Goal: Task Accomplishment & Management: Manage account settings

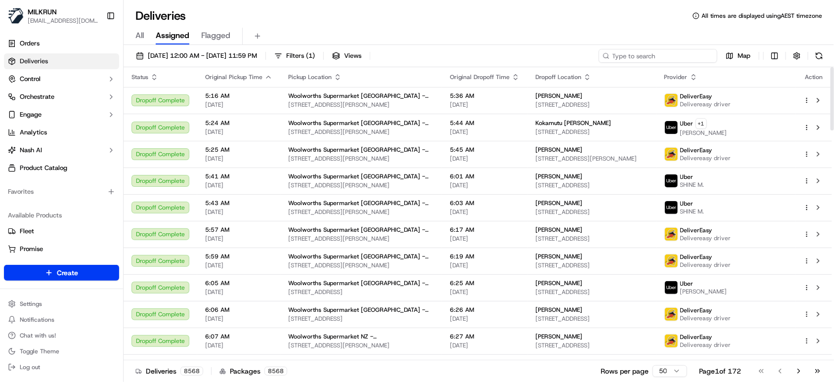
click at [662, 59] on input at bounding box center [657, 56] width 119 height 14
paste input "95c7b3a7-2b25-4deb-af04-36c0122f52b4"
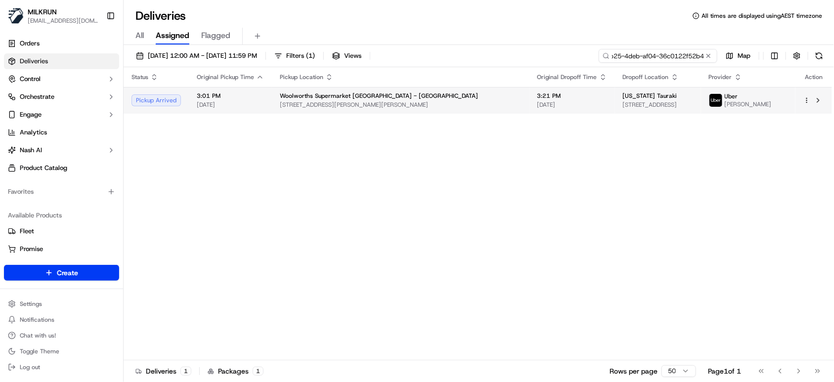
type input "95c7b3a7-2b25-4deb-af04-36c0122f52b4"
click at [228, 104] on span "[DATE]" at bounding box center [230, 105] width 67 height 8
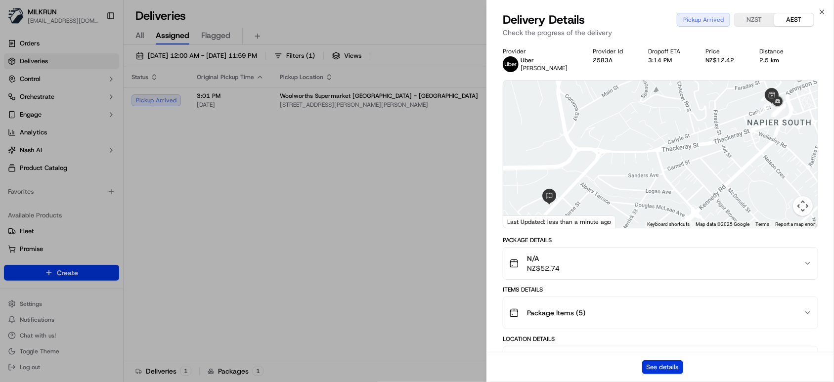
click at [656, 371] on button "See details" at bounding box center [662, 367] width 41 height 14
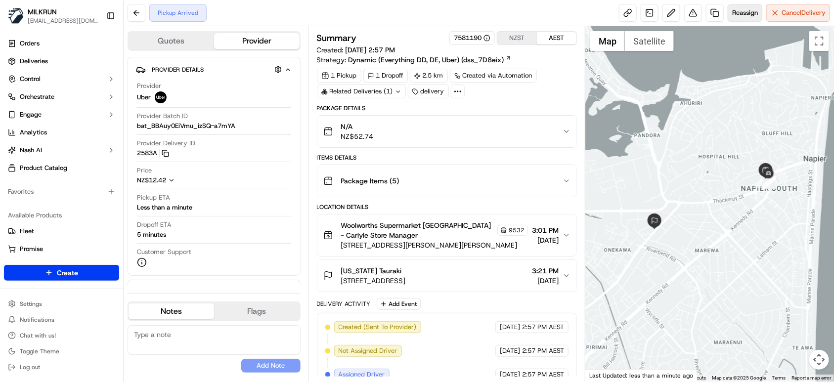
click at [744, 12] on span "Reassign" at bounding box center [745, 12] width 26 height 9
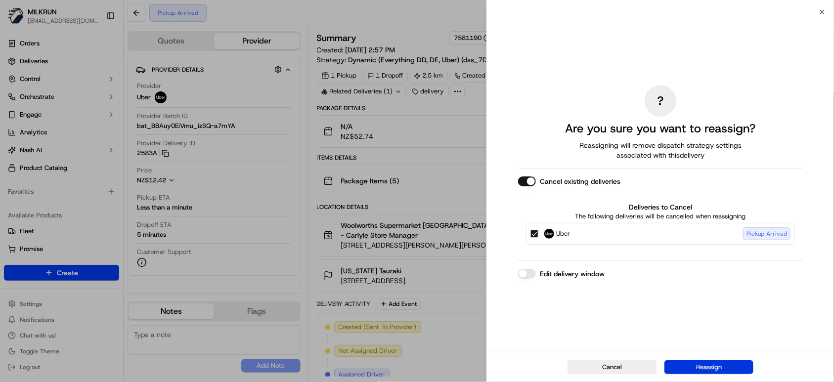
click at [714, 368] on button "Reassign" at bounding box center [708, 367] width 89 height 14
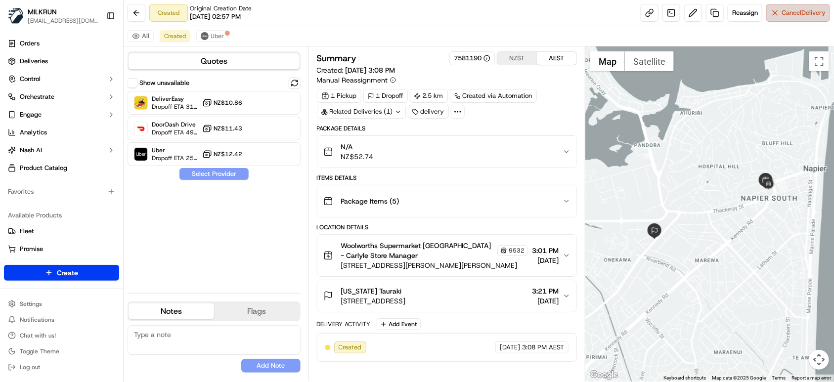
click at [817, 8] on span "Cancel Delivery" at bounding box center [803, 12] width 44 height 9
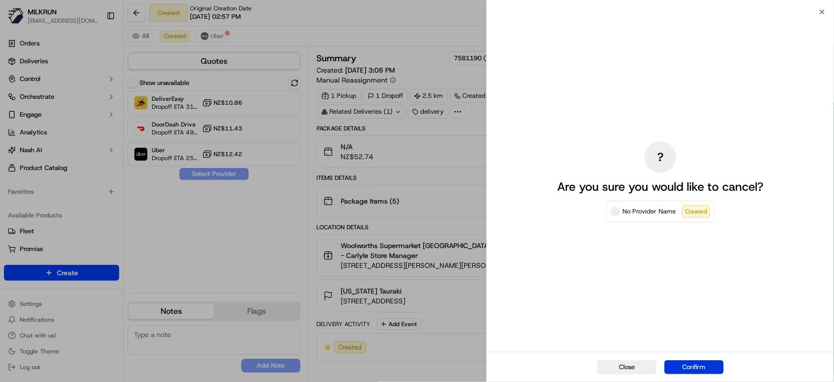
click at [701, 368] on button "Confirm" at bounding box center [693, 367] width 59 height 14
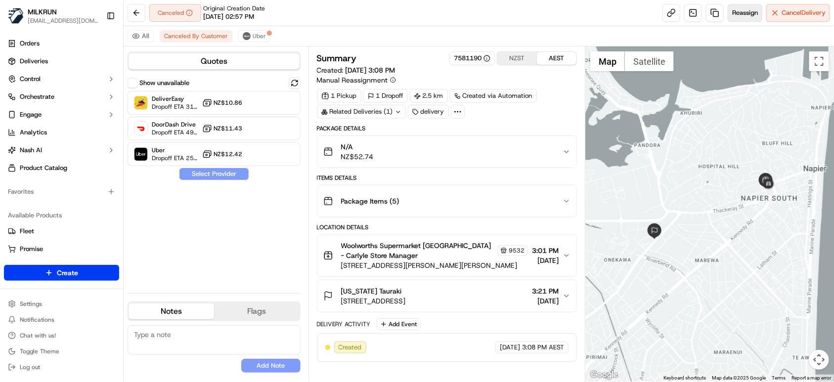
click at [742, 19] on button "Reassign" at bounding box center [744, 13] width 35 height 18
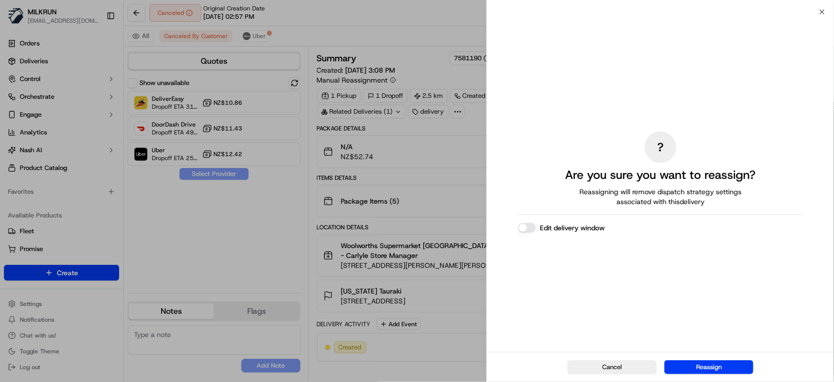
click at [530, 226] on button "Edit delivery window" at bounding box center [527, 228] width 18 height 10
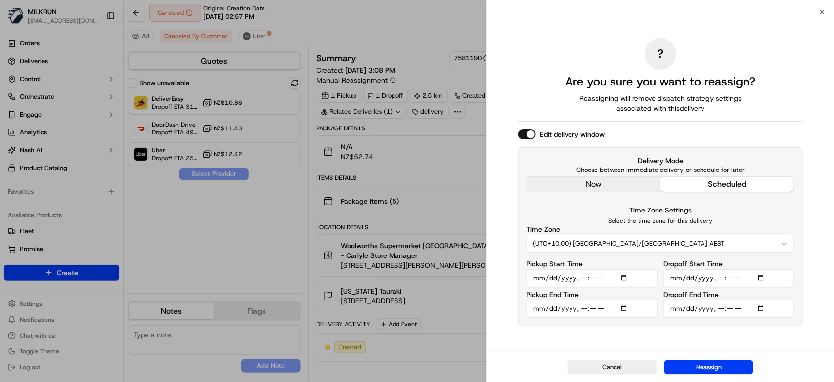
type button "on"
click at [585, 278] on input "Pickup Start Time" at bounding box center [591, 278] width 131 height 18
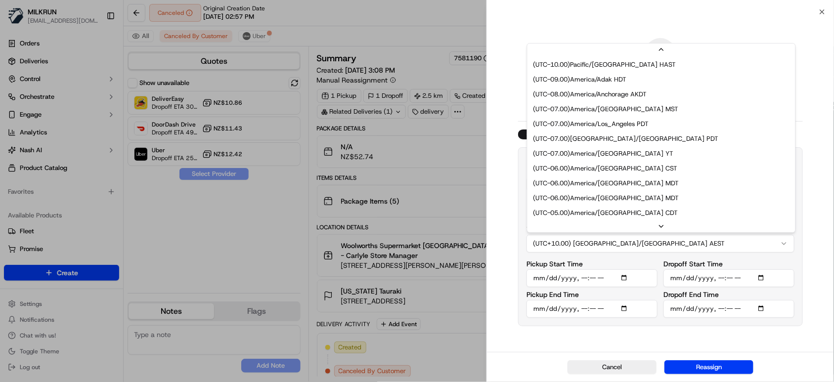
click at [681, 246] on button "(UTC+10.00) Australia/Sydney AEST" at bounding box center [660, 244] width 268 height 18
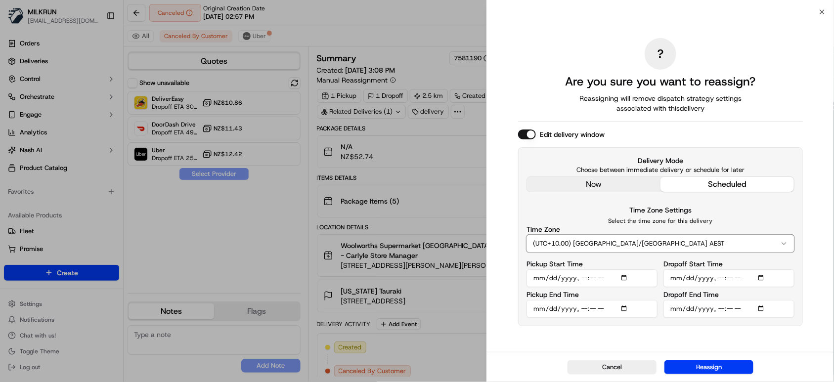
click at [817, 205] on div "? Are you sure you want to reassign? Reassigning will remove dispatch strategy …" at bounding box center [660, 182] width 347 height 340
click at [584, 275] on input "Pickup Start Time" at bounding box center [591, 278] width 131 height 18
click at [592, 280] on input "Pickup Start Time" at bounding box center [591, 278] width 131 height 18
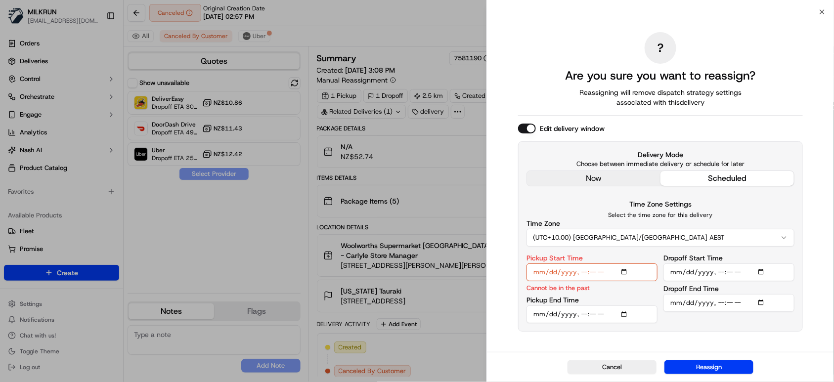
type input "2025-09-17T15:20"
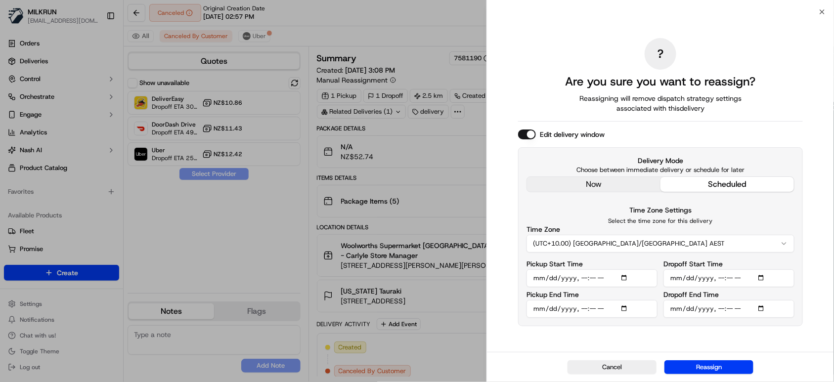
click at [590, 308] on input "Pickup End Time" at bounding box center [591, 309] width 131 height 18
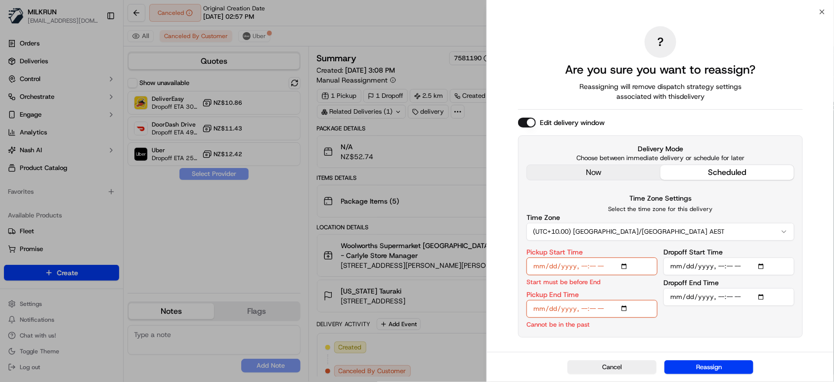
type input "2025-09-17T15:25"
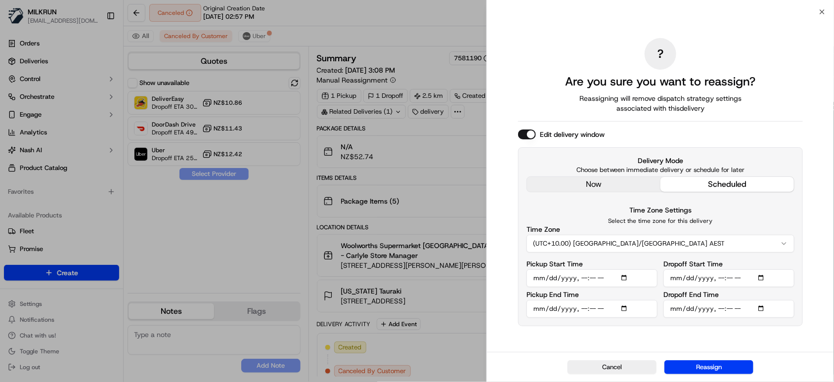
click at [595, 279] on input "Pickup Start Time" at bounding box center [591, 278] width 131 height 18
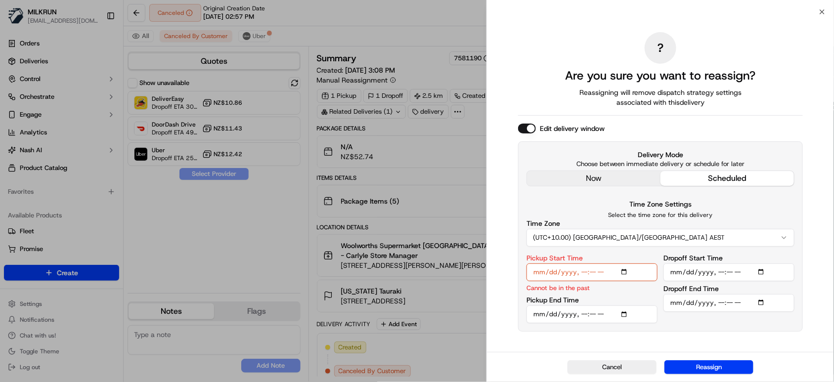
type input "2025-09-17T15:30"
click at [633, 292] on div "Pickup Start Time Start must be before End" at bounding box center [591, 274] width 131 height 38
click at [593, 310] on input "Pickup End Time" at bounding box center [591, 314] width 131 height 18
type input "2025-09-17T15:35"
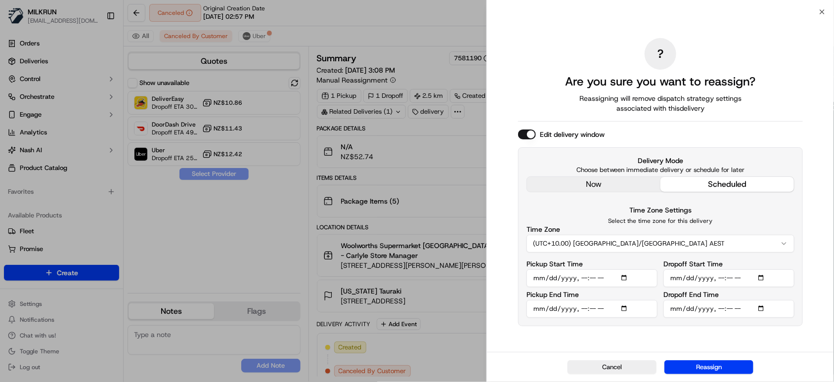
click at [730, 275] on input "Dropoff Start Time" at bounding box center [728, 278] width 131 height 18
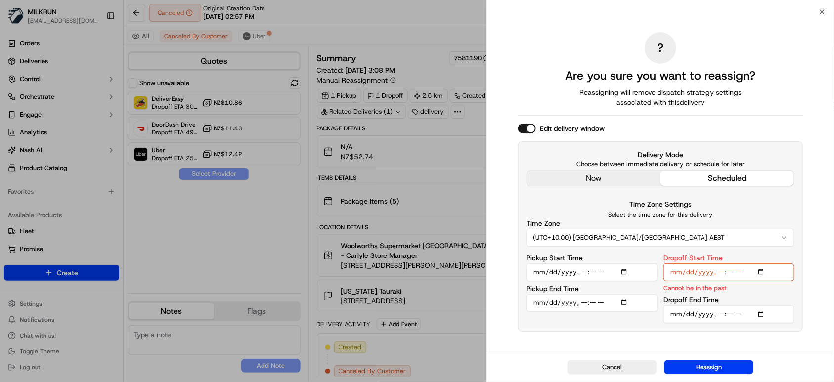
type input "2025-09-17T15:58"
click at [719, 312] on input "Dropoff End Time" at bounding box center [728, 314] width 131 height 18
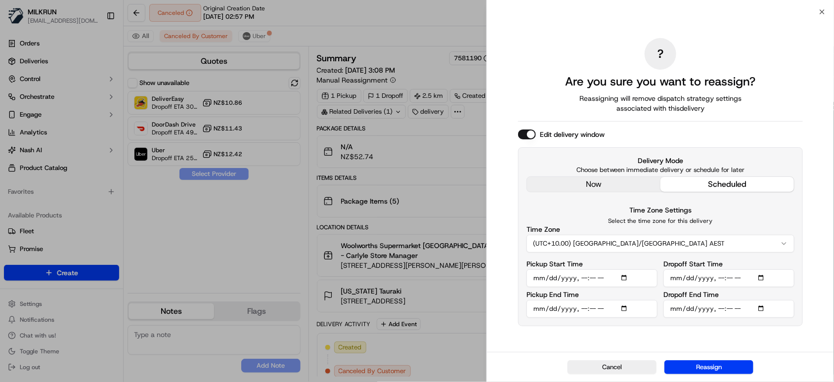
type input "2025-09-17T16:03"
click at [722, 366] on button "Reassign" at bounding box center [708, 367] width 89 height 14
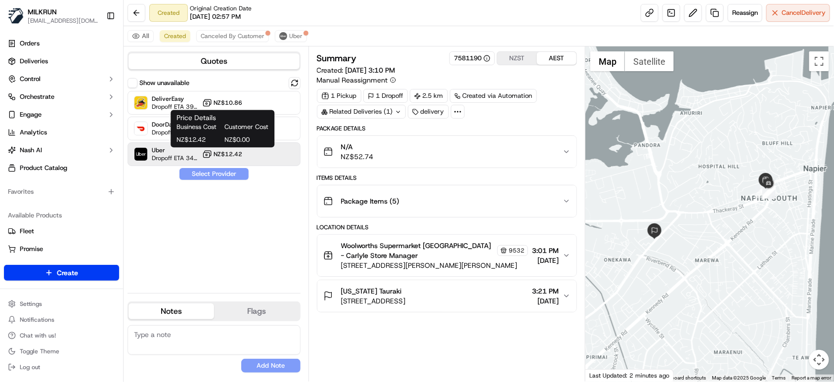
click at [221, 158] on button "NZ$12.42" at bounding box center [222, 154] width 41 height 10
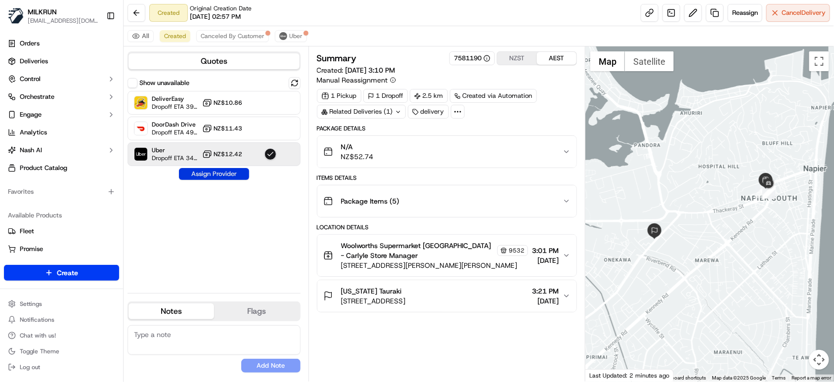
click at [224, 171] on button "Assign Provider" at bounding box center [214, 174] width 70 height 12
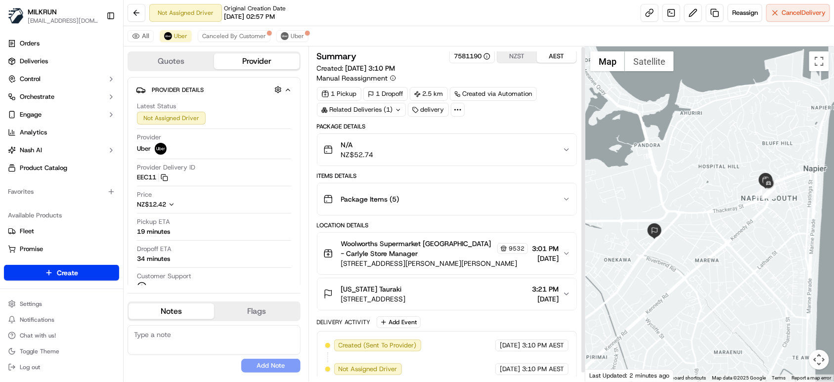
scroll to position [0, 0]
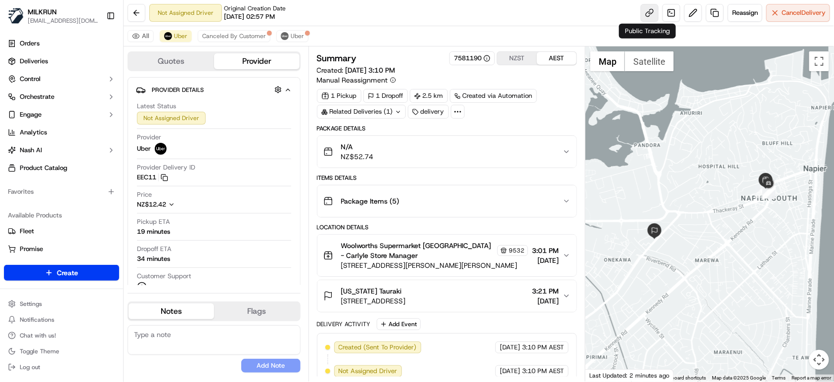
click at [649, 8] on link at bounding box center [649, 13] width 18 height 18
